Goal: Task Accomplishment & Management: Use online tool/utility

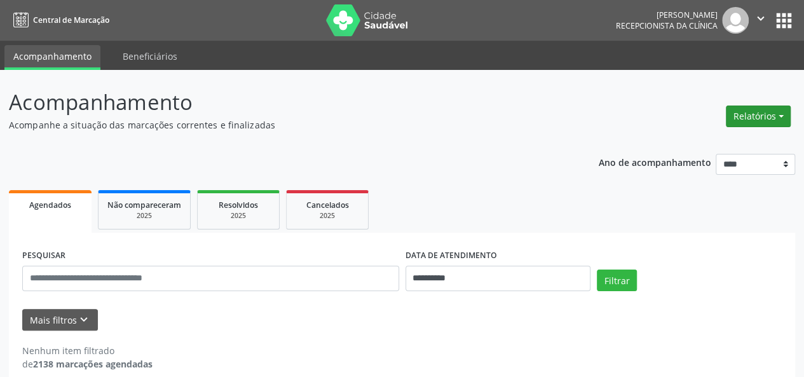
click at [779, 116] on button "Relatórios" at bounding box center [758, 116] width 65 height 22
click at [689, 143] on link "Agendamentos" at bounding box center [722, 143] width 137 height 18
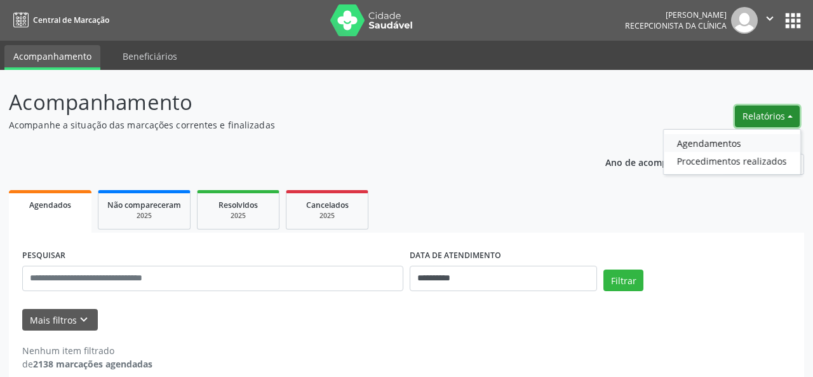
select select "*"
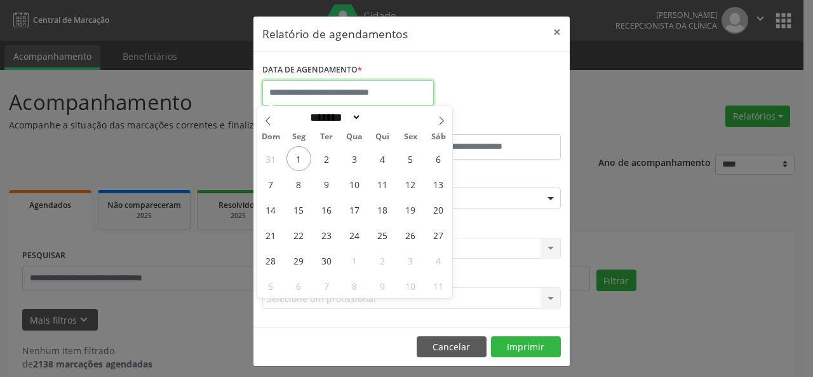
click at [342, 87] on input "text" at bounding box center [348, 92] width 172 height 25
click at [331, 161] on span "2" at bounding box center [327, 158] width 25 height 25
type input "**********"
click at [331, 161] on span "2" at bounding box center [327, 158] width 25 height 25
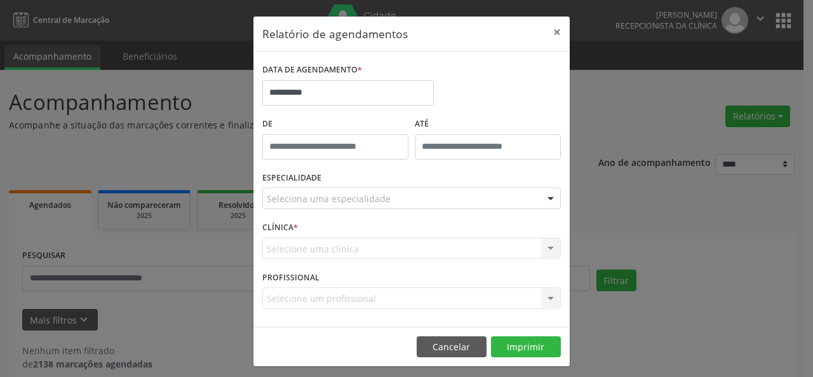
click at [381, 198] on div "Seleciona uma especialidade" at bounding box center [411, 198] width 299 height 22
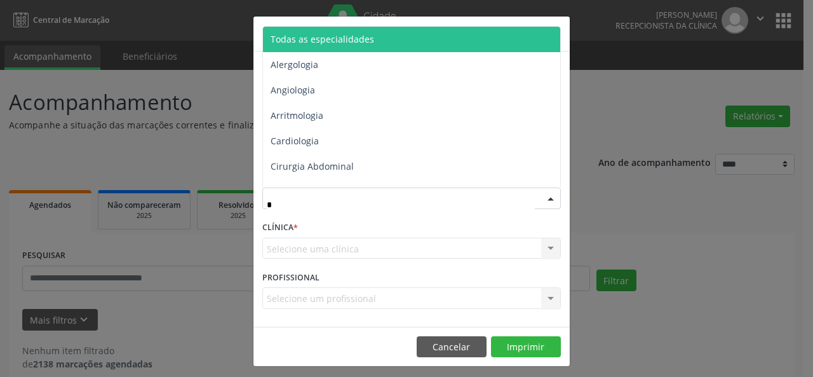
type input "**"
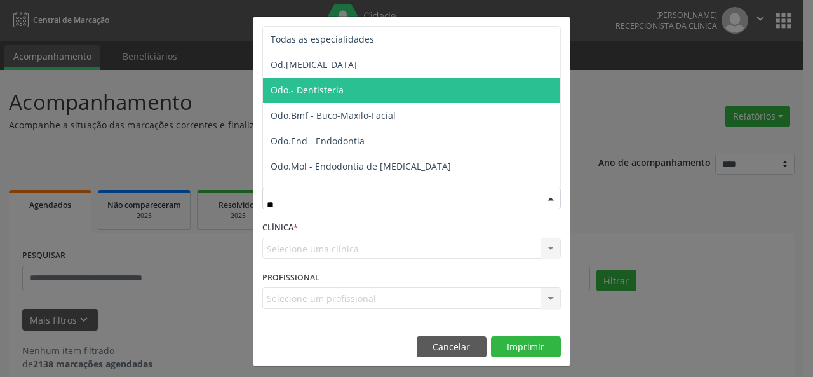
click at [328, 97] on span "Odo.- Dentisteria" at bounding box center [412, 90] width 299 height 25
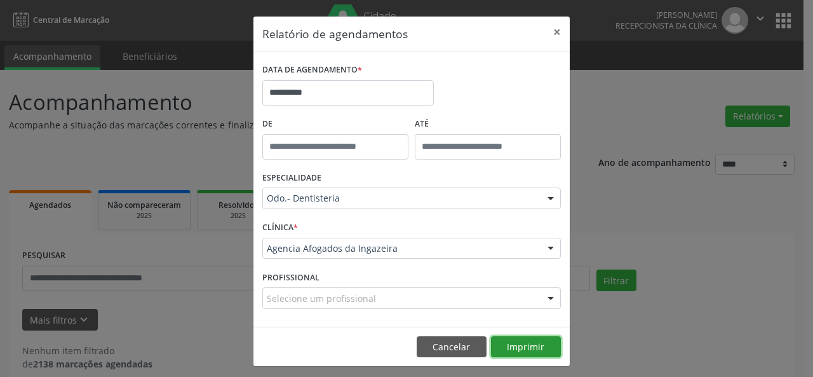
click at [529, 348] on button "Imprimir" at bounding box center [526, 347] width 70 height 22
click at [552, 31] on button "×" at bounding box center [557, 32] width 25 height 31
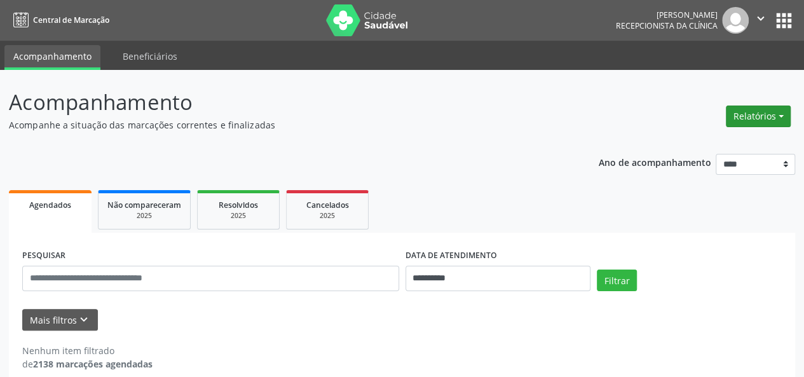
click at [747, 120] on button "Relatórios" at bounding box center [758, 116] width 65 height 22
click at [717, 147] on link "Agendamentos" at bounding box center [722, 143] width 137 height 18
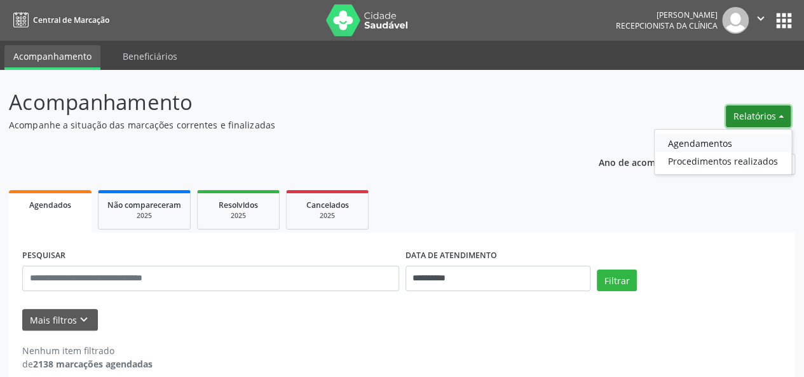
select select "*"
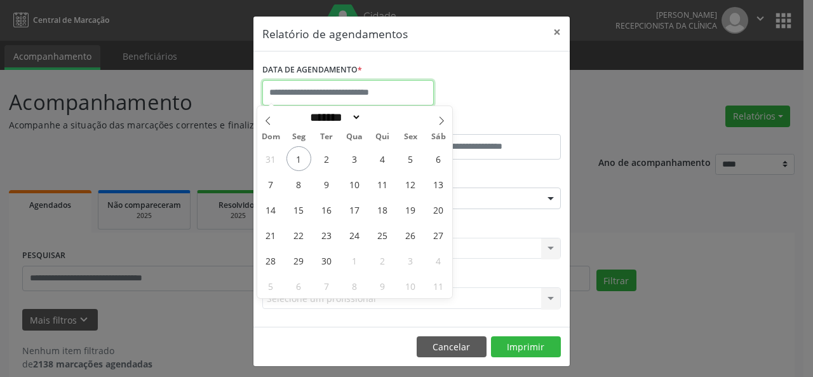
click at [345, 91] on input "text" at bounding box center [348, 92] width 172 height 25
click at [348, 159] on span "3" at bounding box center [354, 158] width 25 height 25
type input "**********"
click at [348, 159] on span "3" at bounding box center [354, 158] width 25 height 25
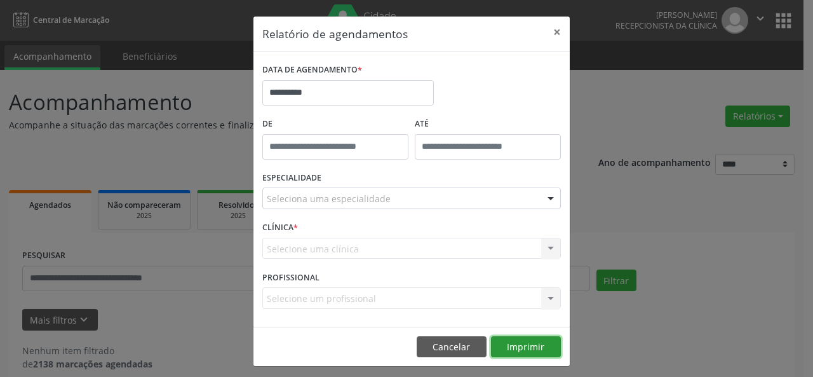
click at [518, 345] on button "Imprimir" at bounding box center [526, 347] width 70 height 22
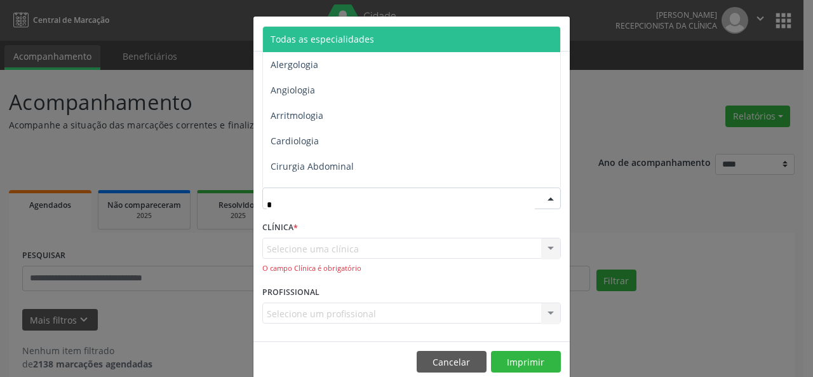
type input "**"
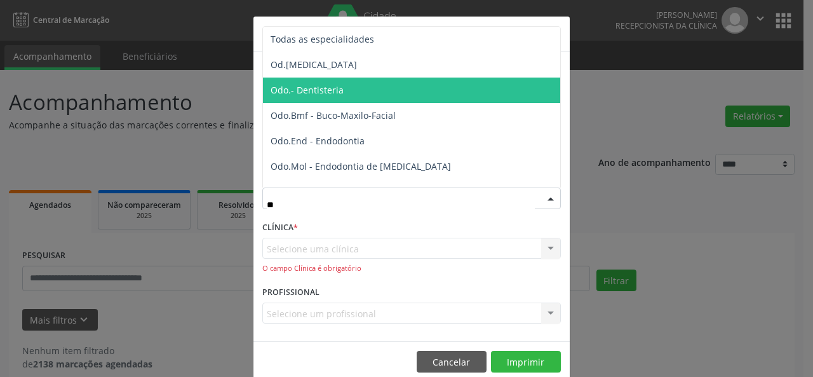
click at [351, 95] on span "Odo.- Dentisteria" at bounding box center [412, 90] width 299 height 25
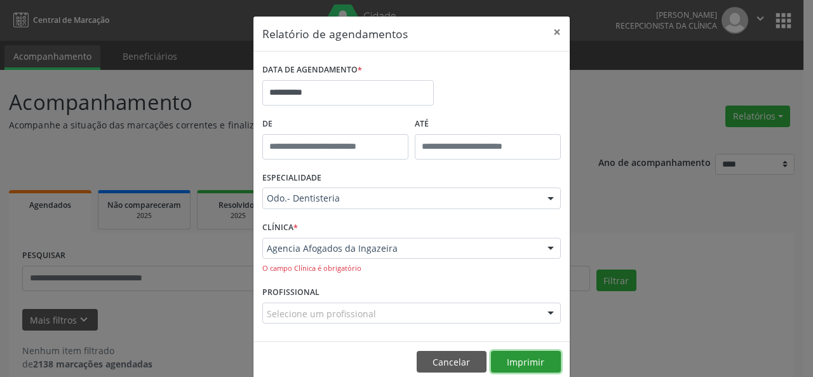
click at [517, 364] on button "Imprimir" at bounding box center [526, 362] width 70 height 22
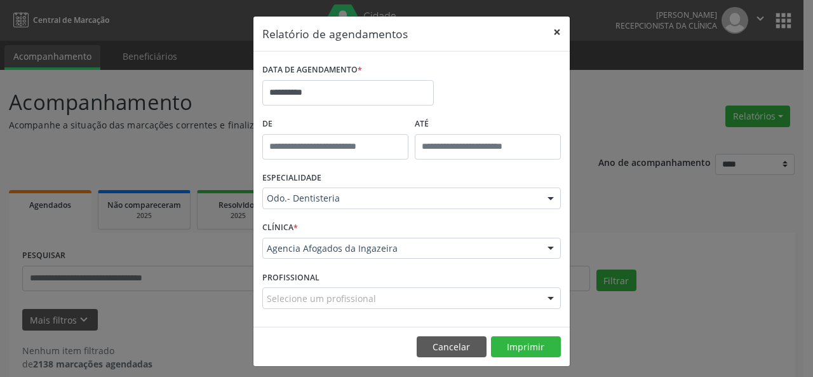
click at [552, 33] on button "×" at bounding box center [557, 32] width 25 height 31
